Goal: Transaction & Acquisition: Purchase product/service

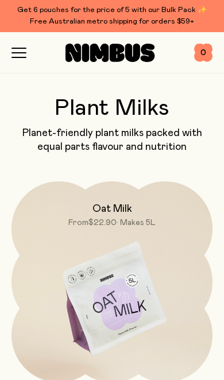
click at [192, 294] on img at bounding box center [111, 299] width 201 height 236
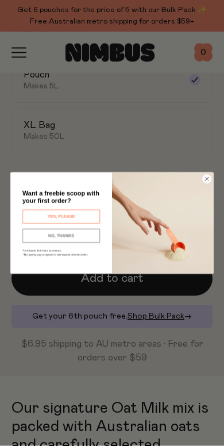
scroll to position [337, 0]
click at [206, 298] on div "Close dialog Want a freebie scoop with your first order? YES, PLEASE NO, THANKS…" at bounding box center [112, 223] width 224 height 446
click at [88, 217] on button "YES, PLEASE" at bounding box center [60, 216] width 77 height 14
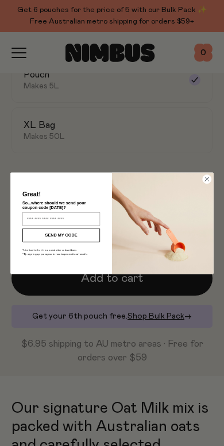
click at [86, 220] on input "Enter your email address" at bounding box center [60, 218] width 77 height 13
type input "**********"
click at [88, 236] on button "SEND MY CODE" at bounding box center [60, 235] width 77 height 14
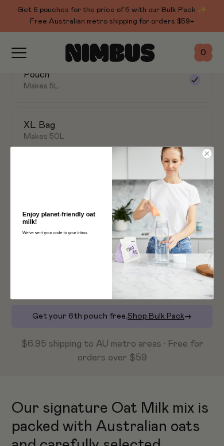
click at [206, 159] on img "POPUP Form" at bounding box center [162, 223] width 101 height 152
click at [208, 153] on circle "Close dialog" at bounding box center [206, 153] width 9 height 9
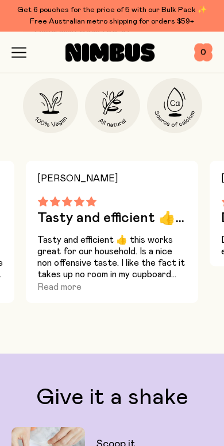
scroll to position [1032, 0]
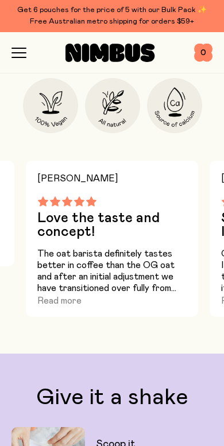
click at [62, 315] on div "Beth W Love the taste and concept! The oat barista definitely tastes better in …" at bounding box center [112, 239] width 172 height 156
click at [64, 304] on button "Read more" at bounding box center [59, 301] width 44 height 14
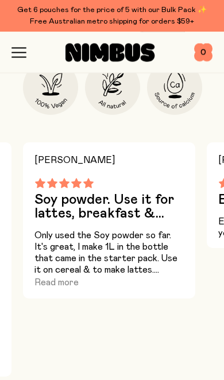
scroll to position [1050, 0]
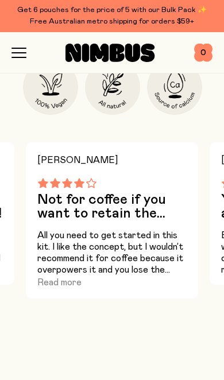
click at [209, 227] on div "Jessica L Tasty and efficient 👍... Tasty and efficient 👍 this works great for o…" at bounding box center [112, 259] width 224 height 234
click at [61, 288] on button "Read more" at bounding box center [59, 282] width 44 height 14
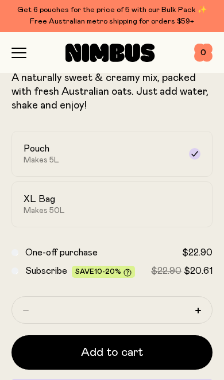
scroll to position [252, 0]
